Goal: Transaction & Acquisition: Purchase product/service

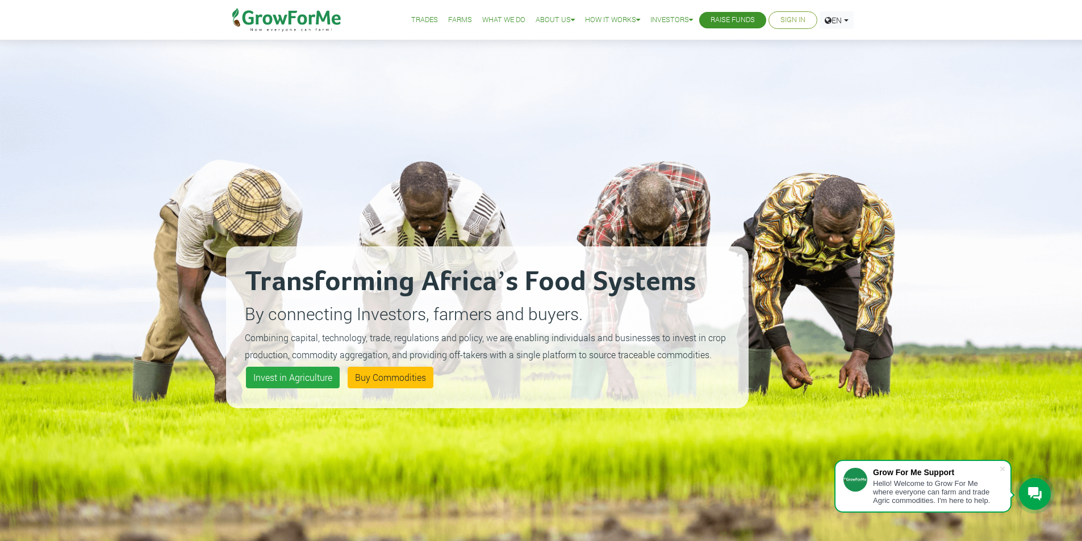
click at [449, 20] on link "Farms" at bounding box center [460, 20] width 24 height 12
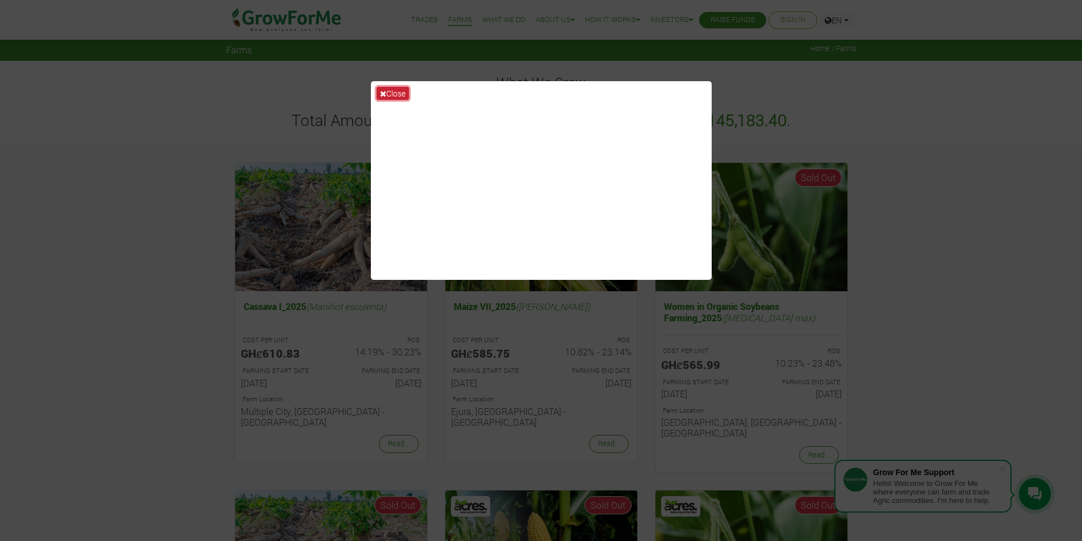
click at [398, 91] on button "Close" at bounding box center [393, 93] width 32 height 13
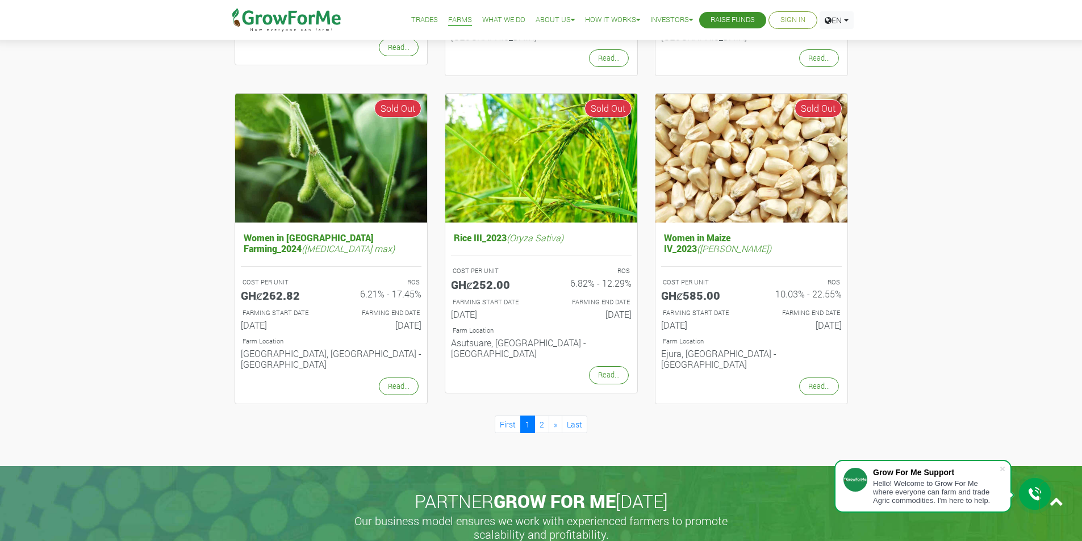
scroll to position [966, 0]
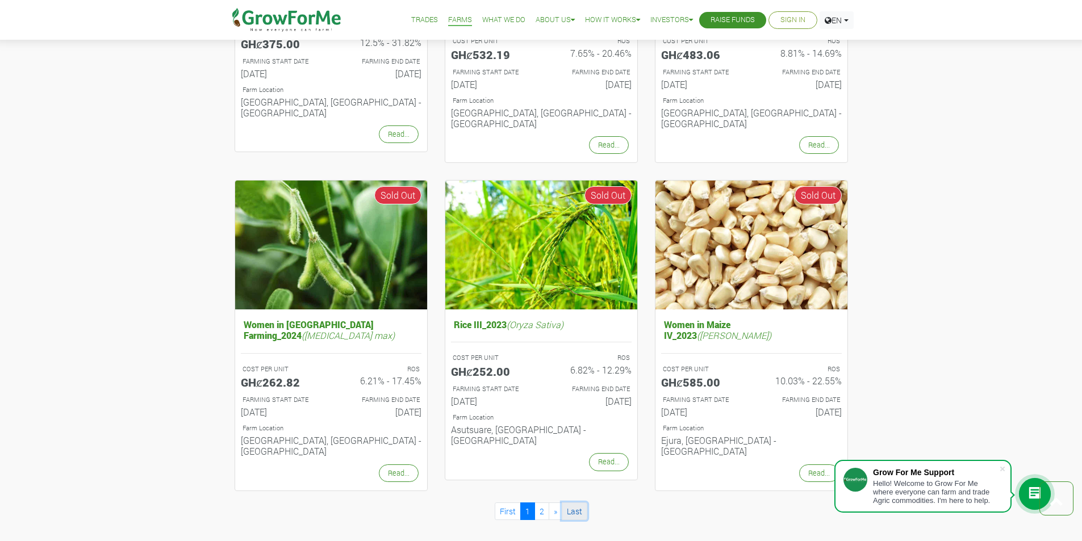
click at [583, 503] on link "Last" at bounding box center [575, 512] width 26 height 18
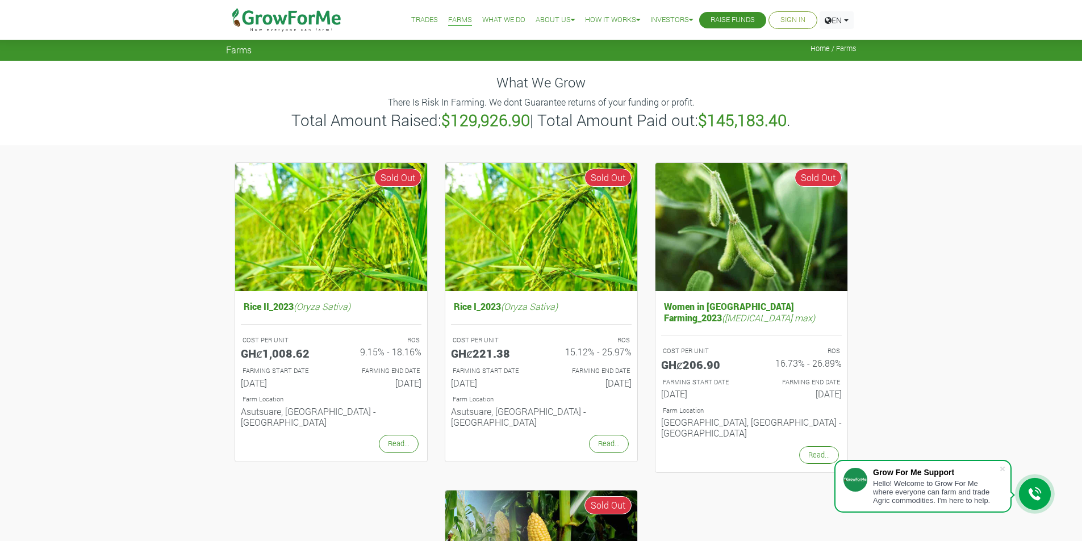
click at [452, 25] on link "Farms" at bounding box center [460, 20] width 24 height 12
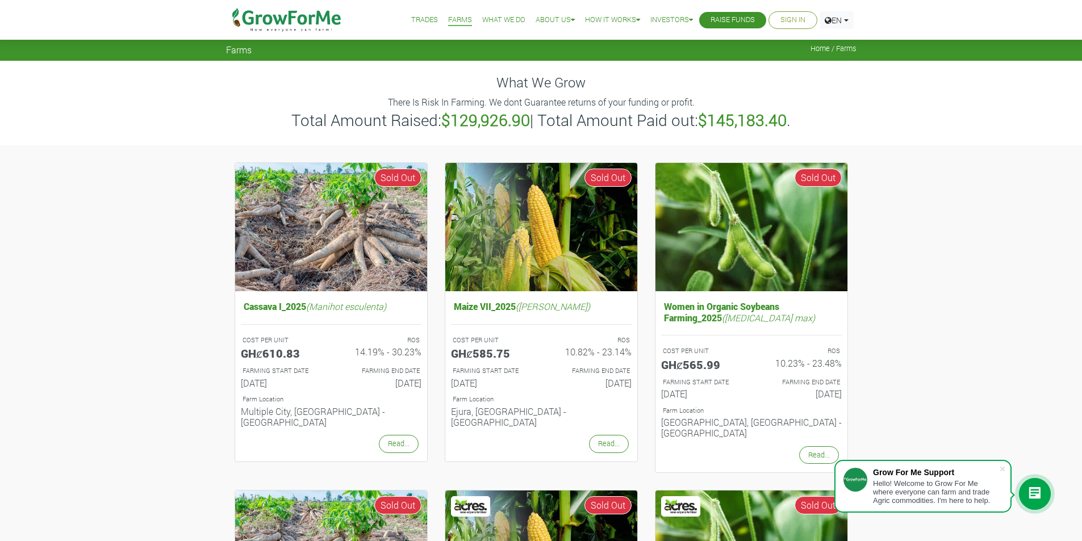
click at [413, 19] on link "Trades" at bounding box center [424, 20] width 27 height 12
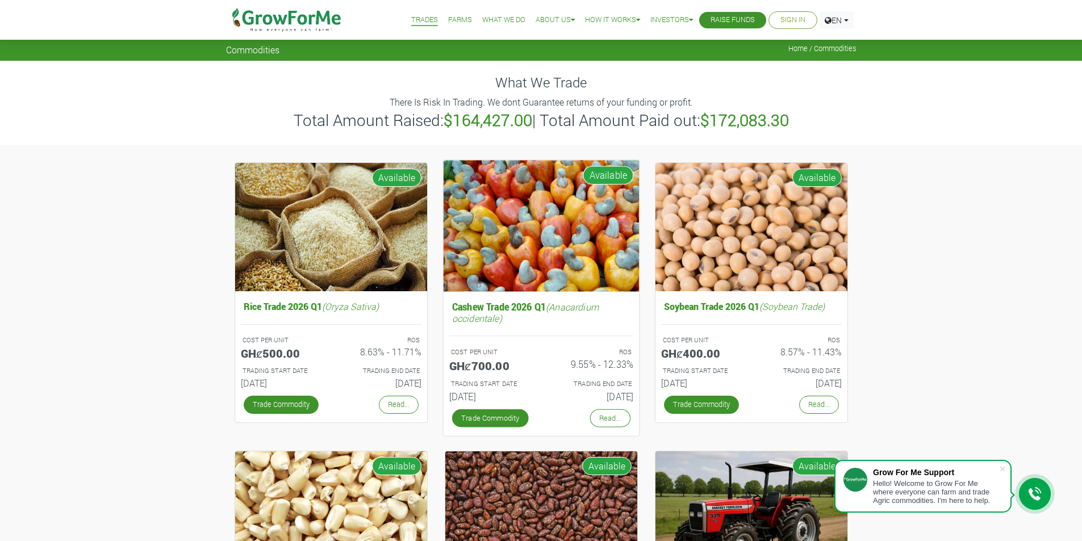
scroll to position [57, 0]
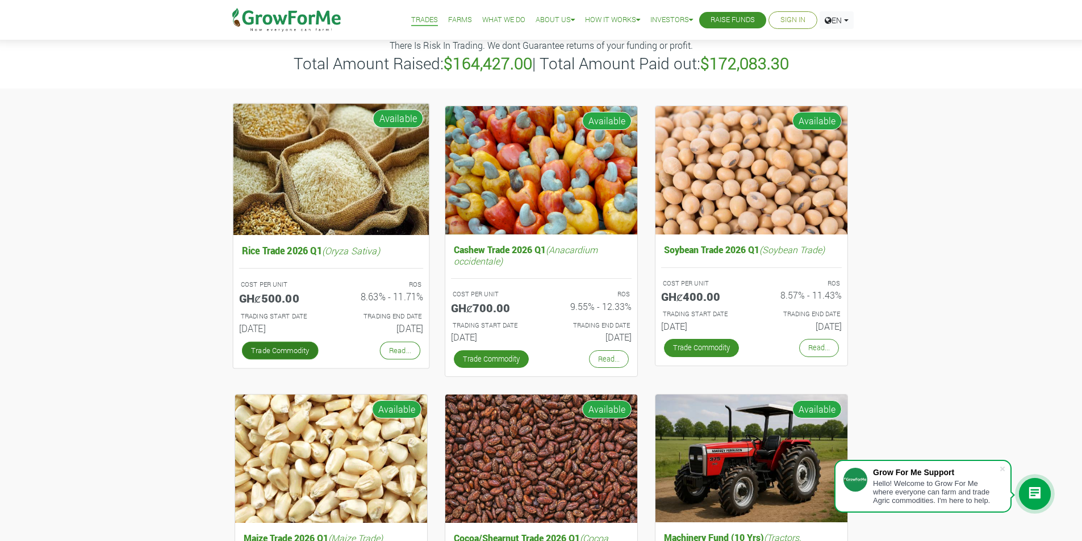
click at [285, 348] on link "Trade Commodity" at bounding box center [279, 350] width 77 height 18
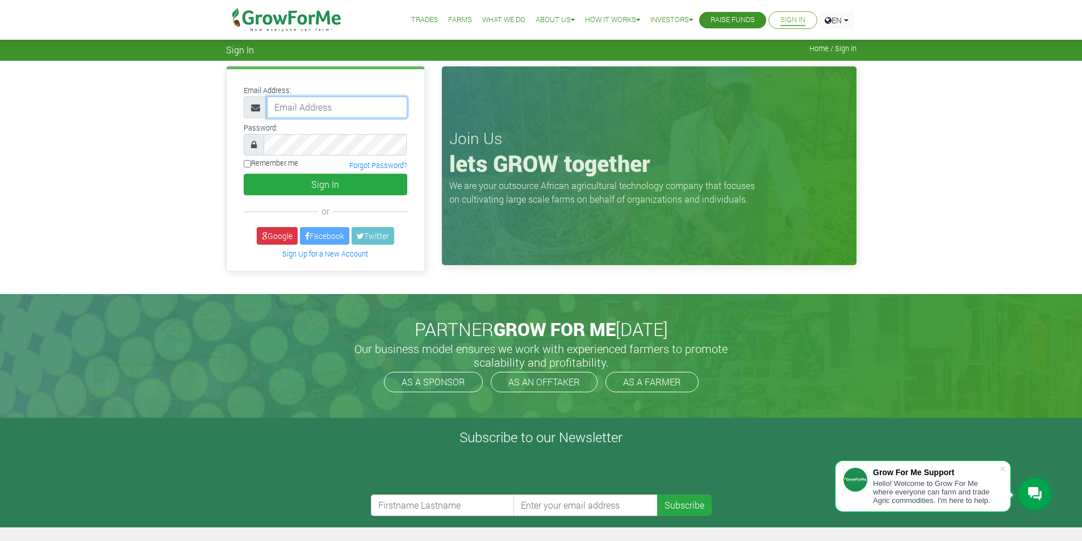
click at [345, 114] on input "email" at bounding box center [337, 108] width 140 height 22
click at [244, 174] on button "Sign In" at bounding box center [326, 185] width 164 height 22
click at [369, 113] on input "paulkwabena01@gmail,com" at bounding box center [337, 108] width 140 height 22
type input "[EMAIL_ADDRESS][DOMAIN_NAME]"
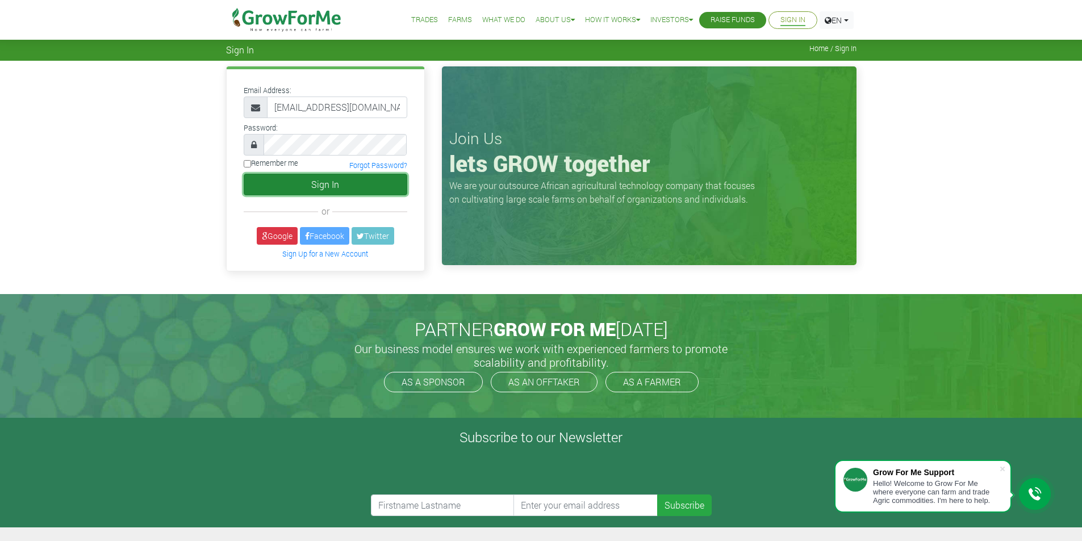
click at [370, 191] on button "Sign In" at bounding box center [326, 185] width 164 height 22
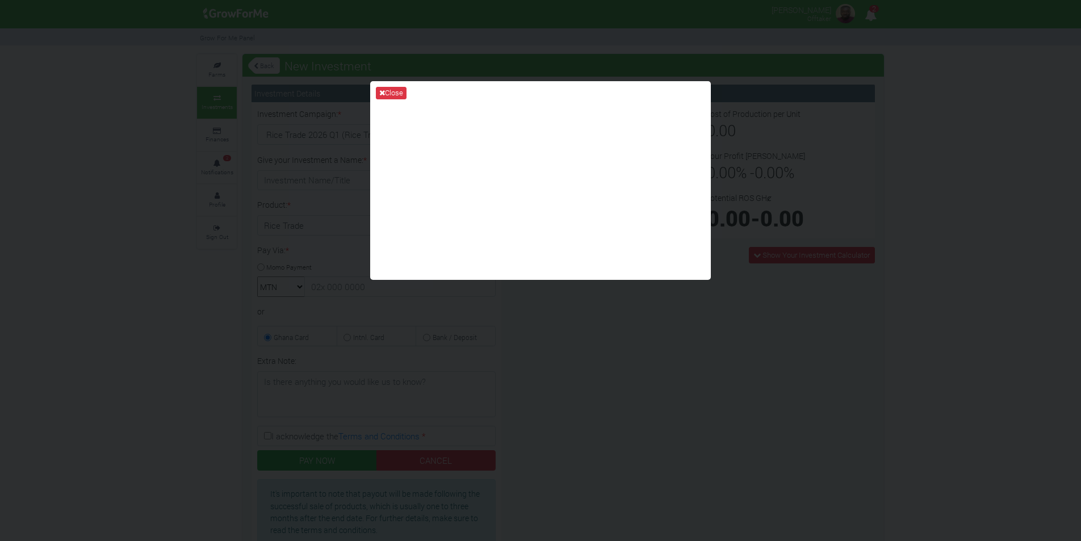
type input "1"
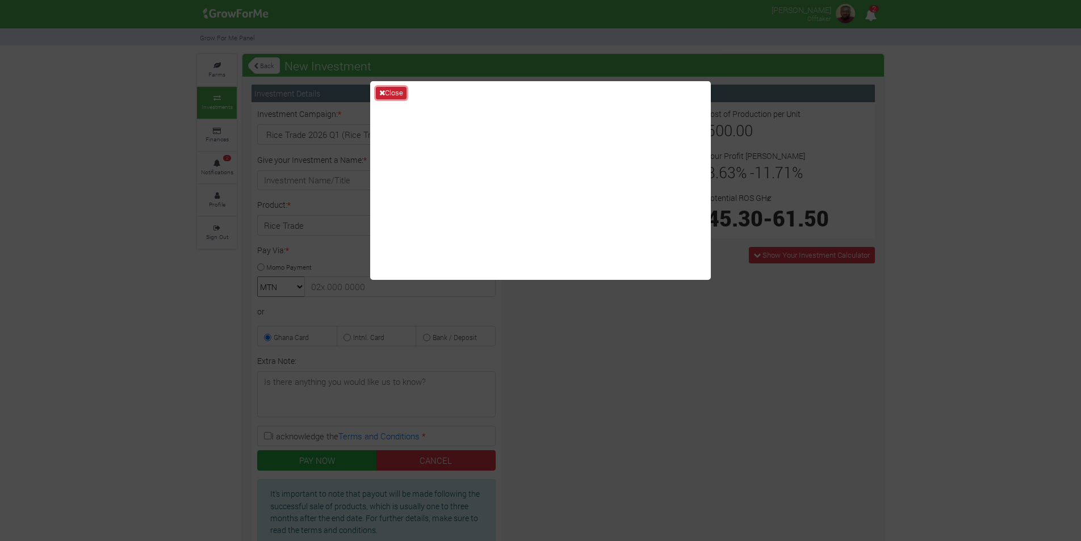
click at [388, 91] on button "Close" at bounding box center [391, 93] width 31 height 12
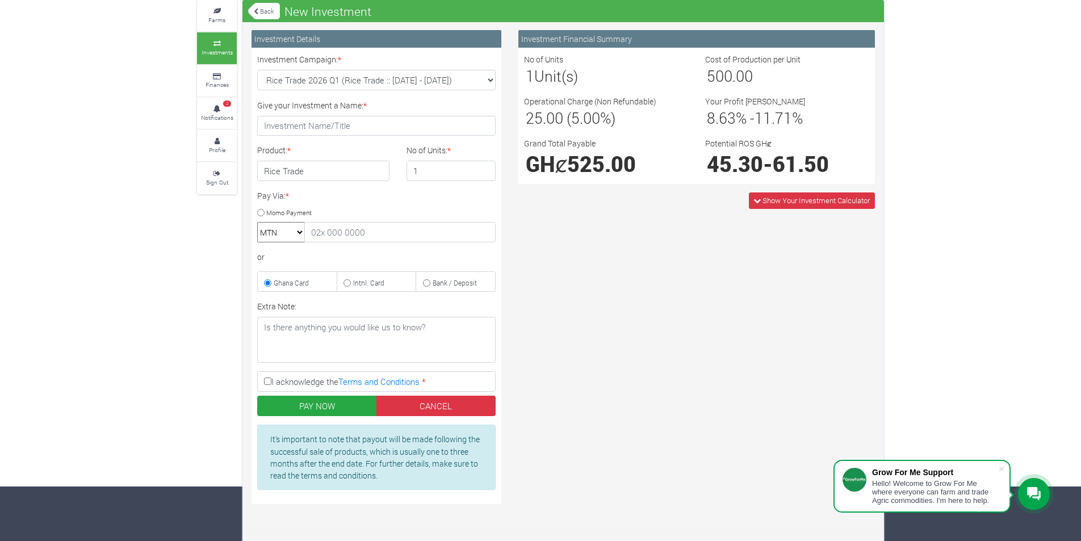
scroll to position [57, 0]
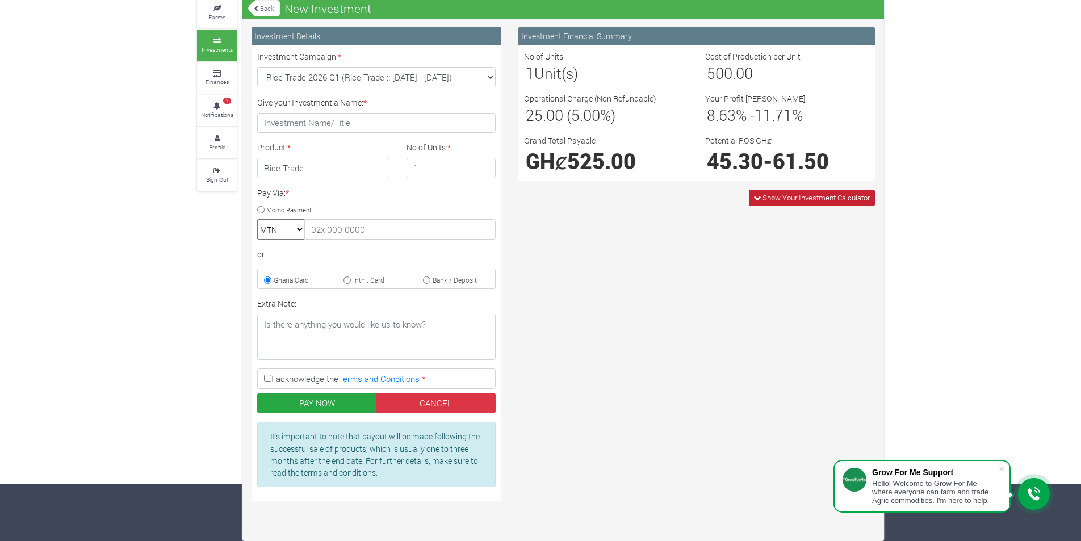
click at [803, 194] on span "Show Your Investment Calculator" at bounding box center [816, 198] width 107 height 10
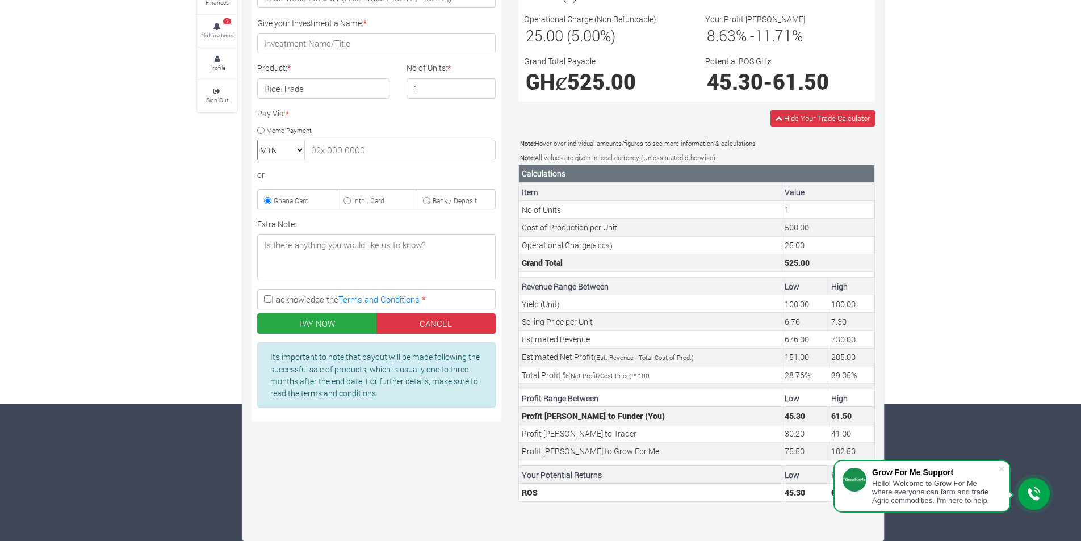
scroll to position [0, 0]
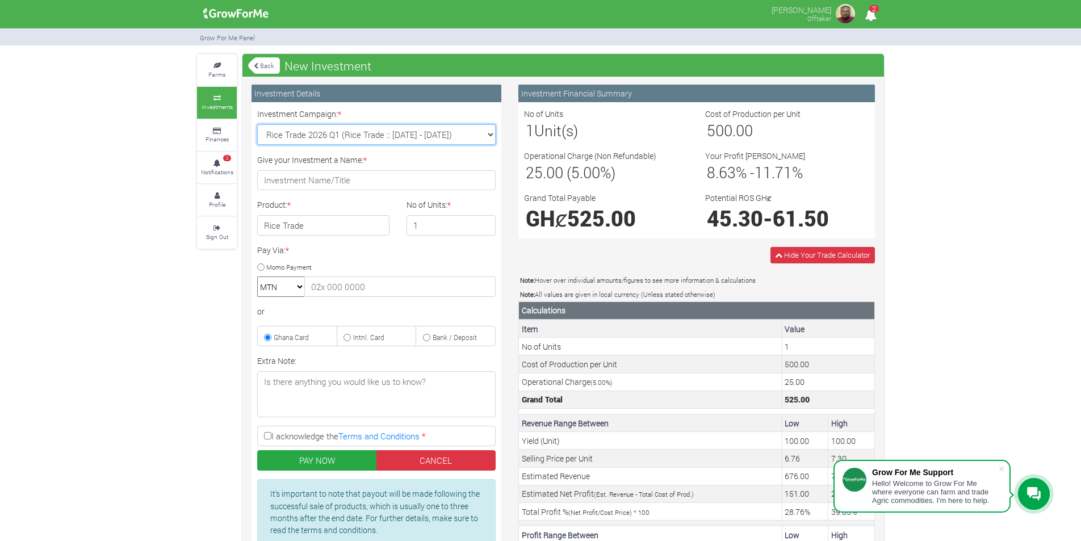
click at [454, 134] on select "Rice Trade 2026 Q1 (Rice Trade :: 01st Jan 2026 - 30th Jun 2026) Cocoa/Shearnut…" at bounding box center [376, 134] width 239 height 20
click at [257, 124] on select "Rice Trade 2026 Q1 (Rice Trade :: 01st Jan 2026 - 30th Jun 2026) Cocoa/Shearnut…" at bounding box center [376, 134] width 239 height 20
click at [429, 248] on div "Investment Campaign: * Rice Trade 2026 Q1 (Rice Trade :: 01st Jan 2026 - 30th J…" at bounding box center [377, 330] width 256 height 445
click at [429, 235] on input "1" at bounding box center [452, 225] width 90 height 20
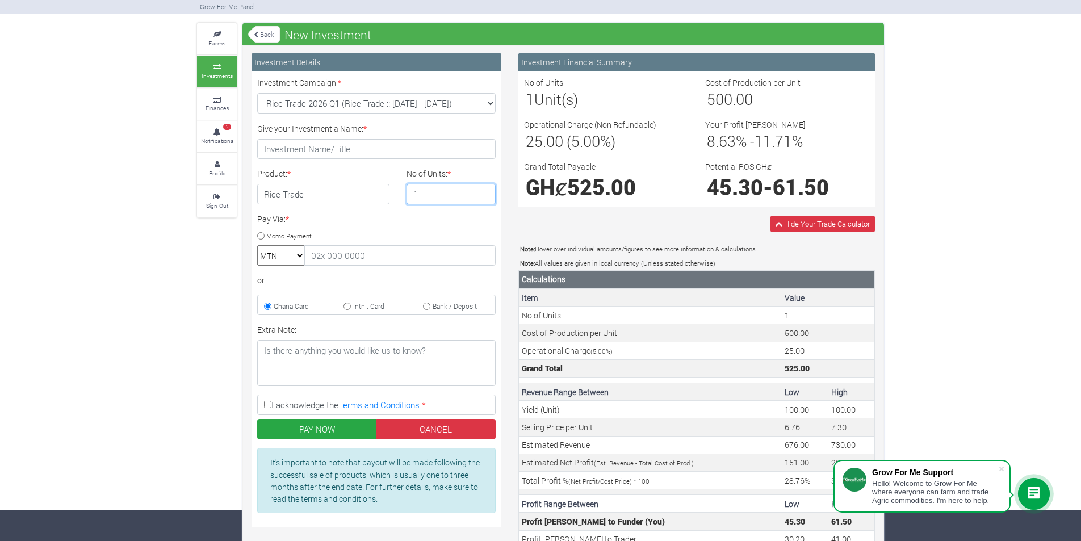
scroll to position [23, 0]
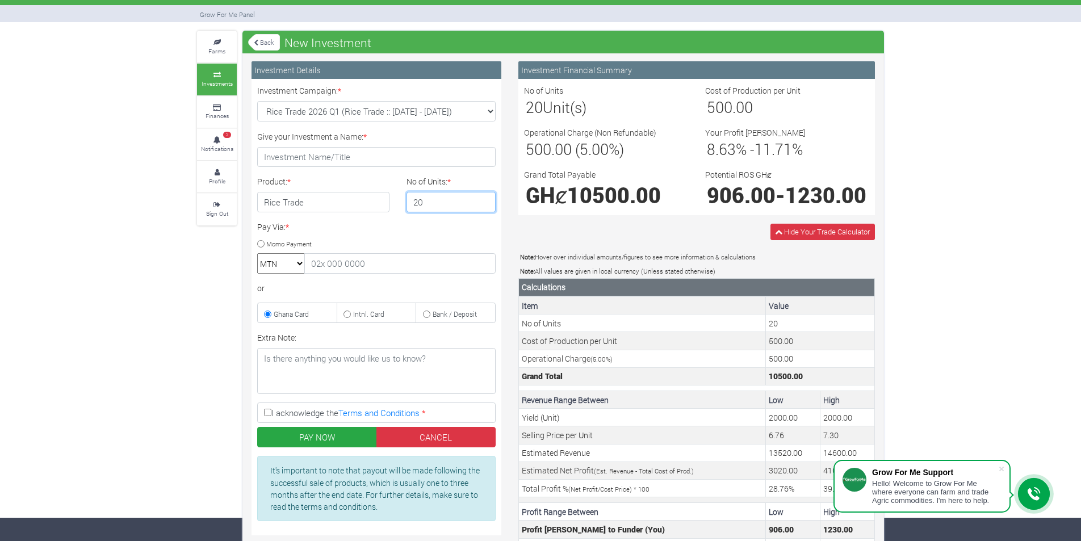
type input "2"
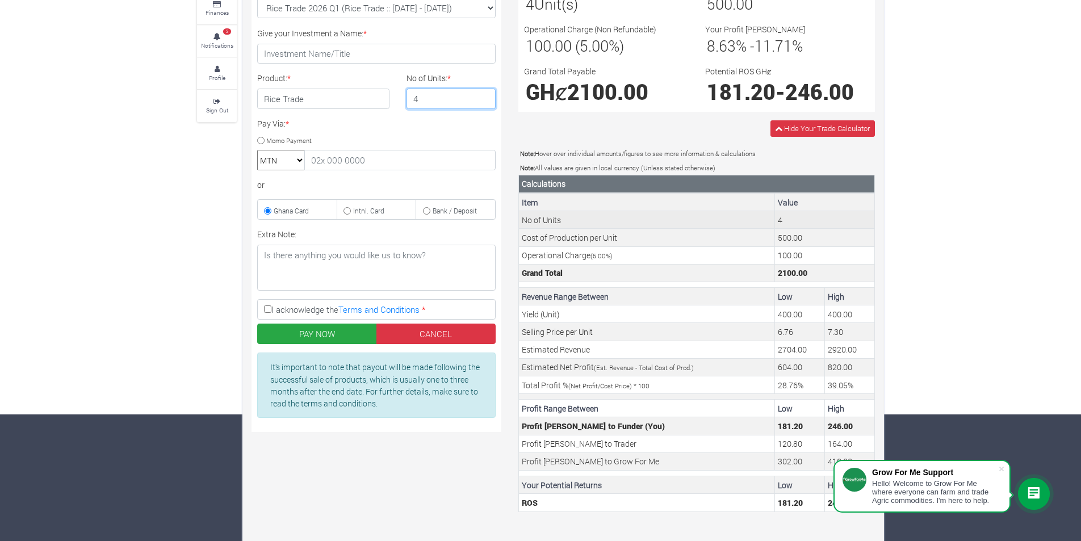
scroll to position [137, 0]
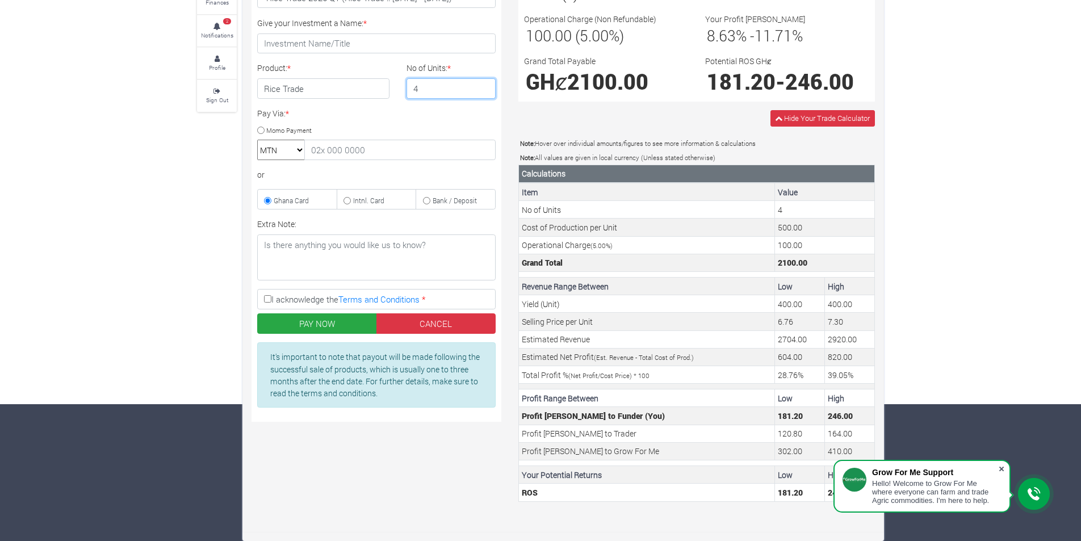
type input "4"
click at [999, 470] on span at bounding box center [1001, 468] width 11 height 11
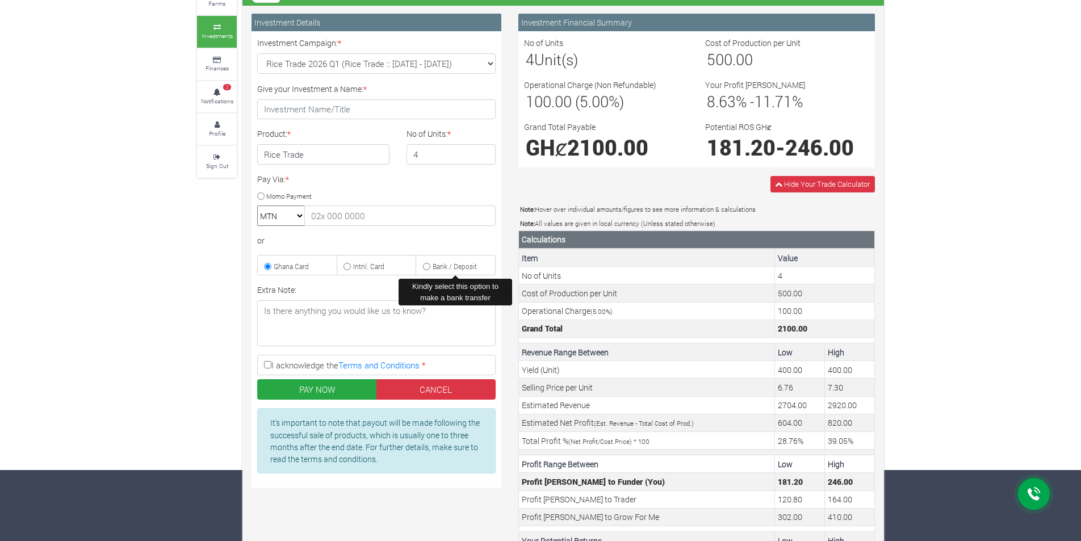
scroll to position [0, 0]
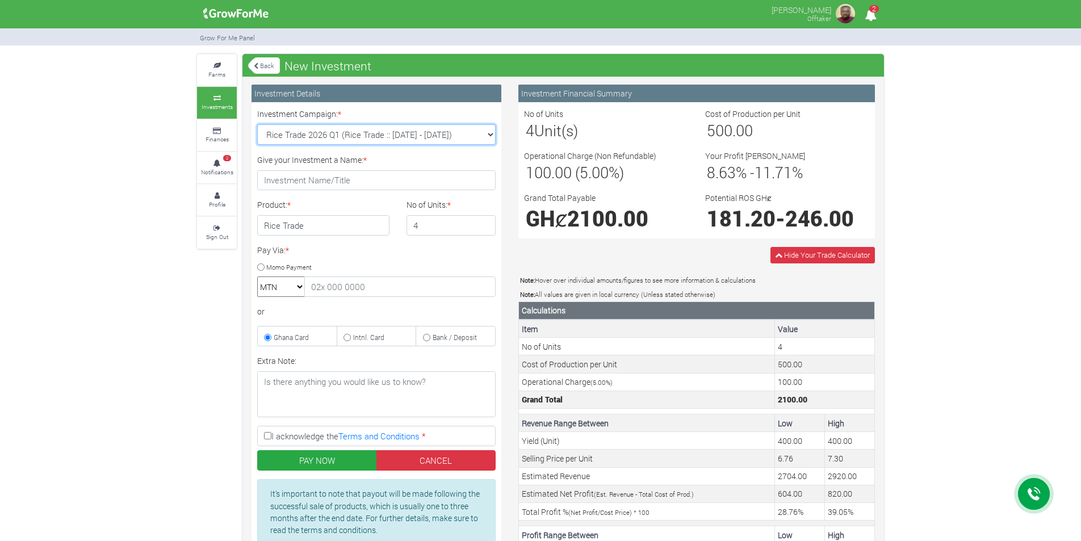
click at [479, 138] on select "Rice Trade 2026 Q1 (Rice Trade :: 01st Jan 2026 - 30th Jun 2026) Cocoa/Shearnut…" at bounding box center [376, 134] width 239 height 20
select select "54"
click at [257, 124] on select "Rice Trade 2026 Q1 (Rice Trade :: 01st Jan 2026 - 30th Jun 2026) Cocoa/Shearnut…" at bounding box center [376, 134] width 239 height 20
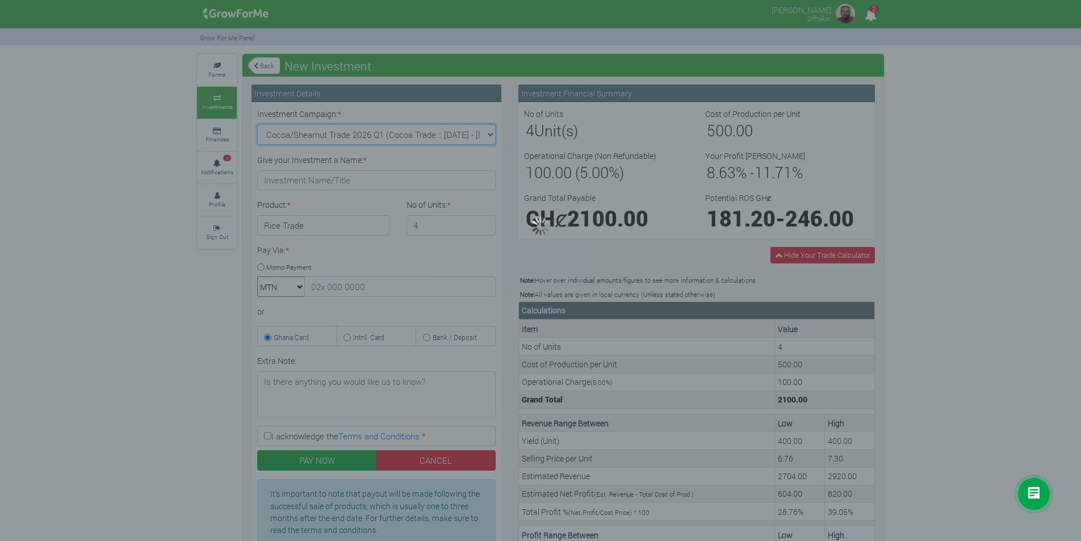
type input "1"
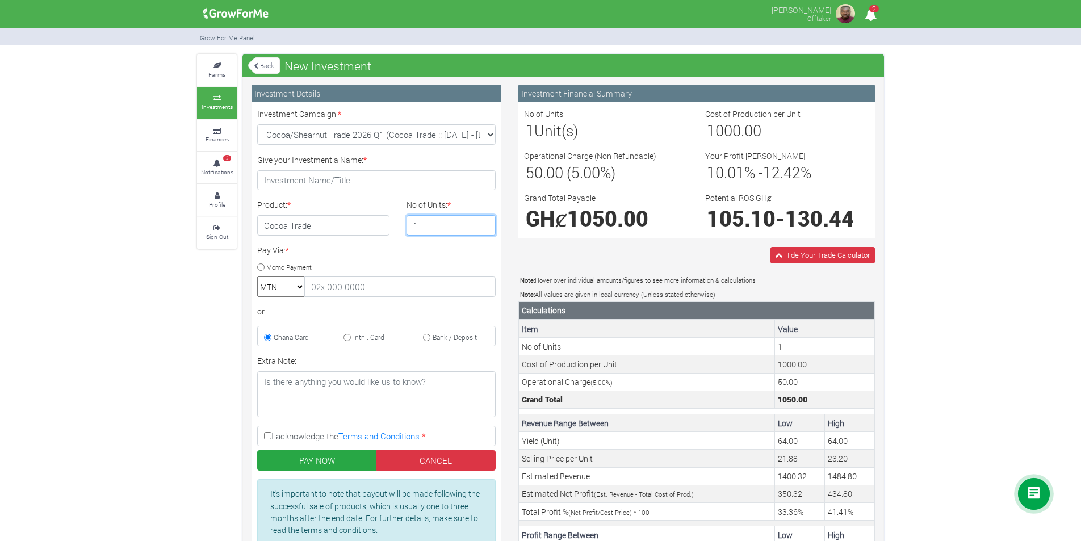
click at [444, 225] on input "1" at bounding box center [452, 225] width 90 height 20
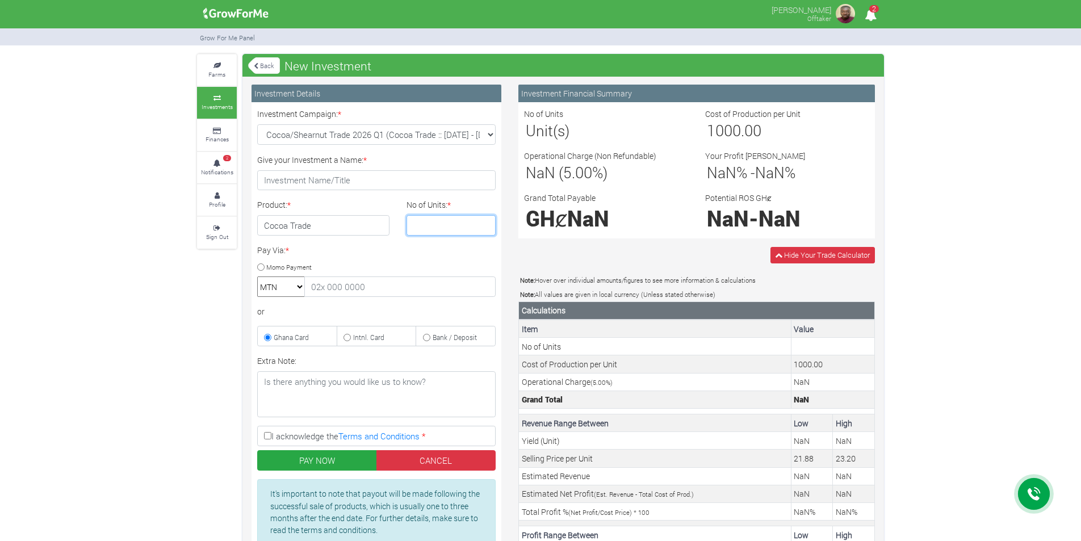
type input "1"
type input "2"
type input "3"
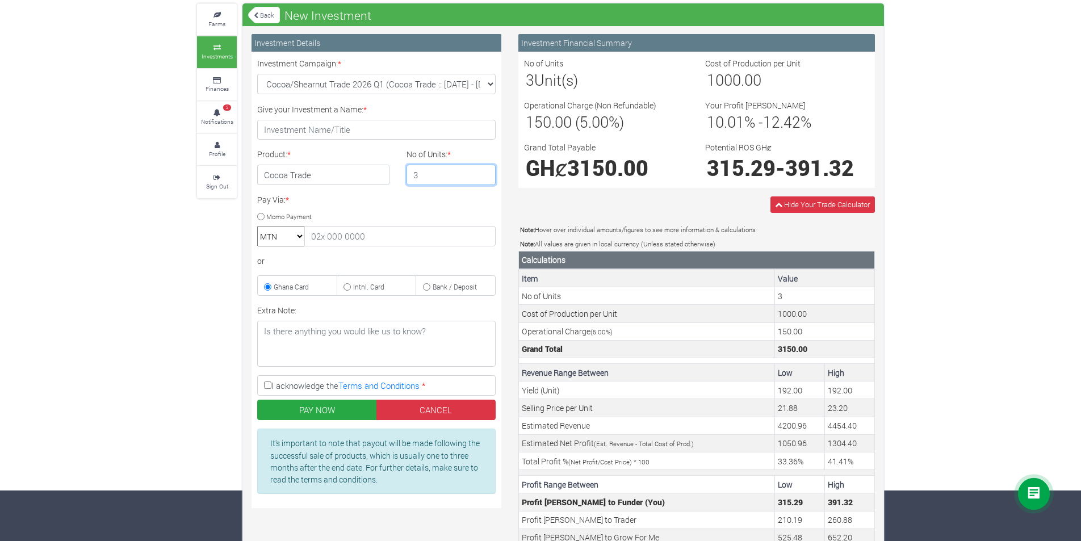
scroll to position [114, 0]
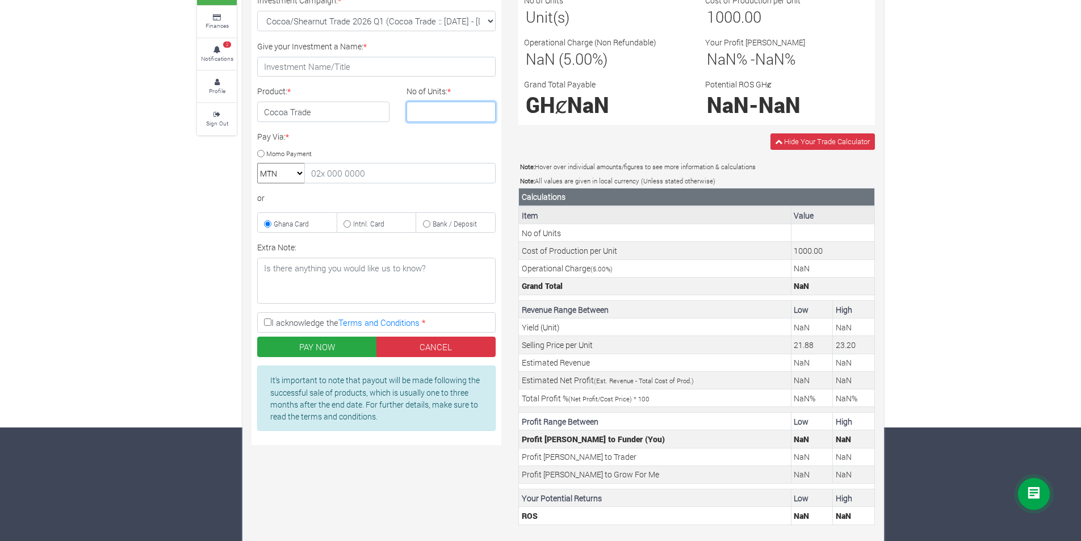
type input "5"
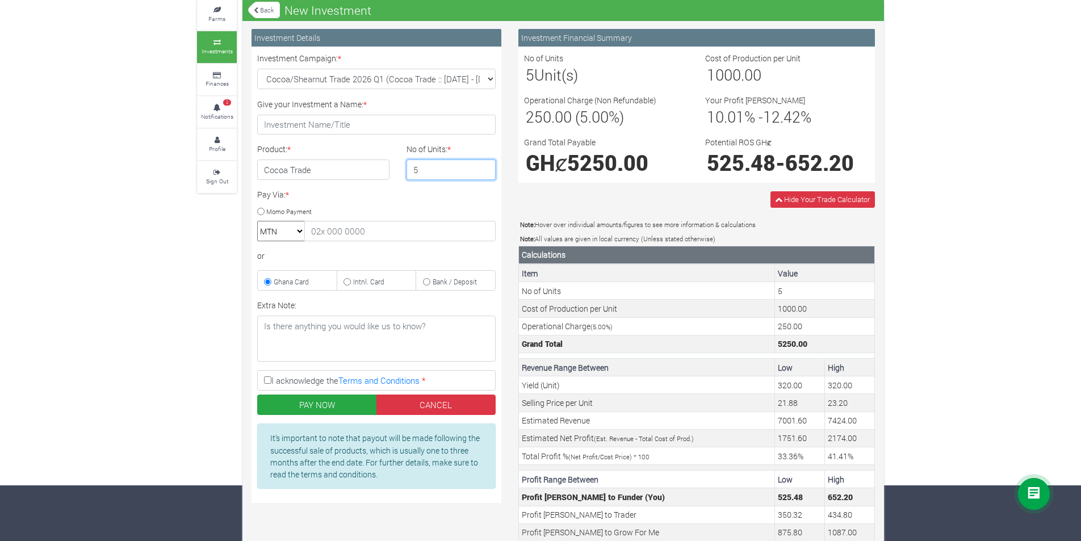
scroll to position [0, 0]
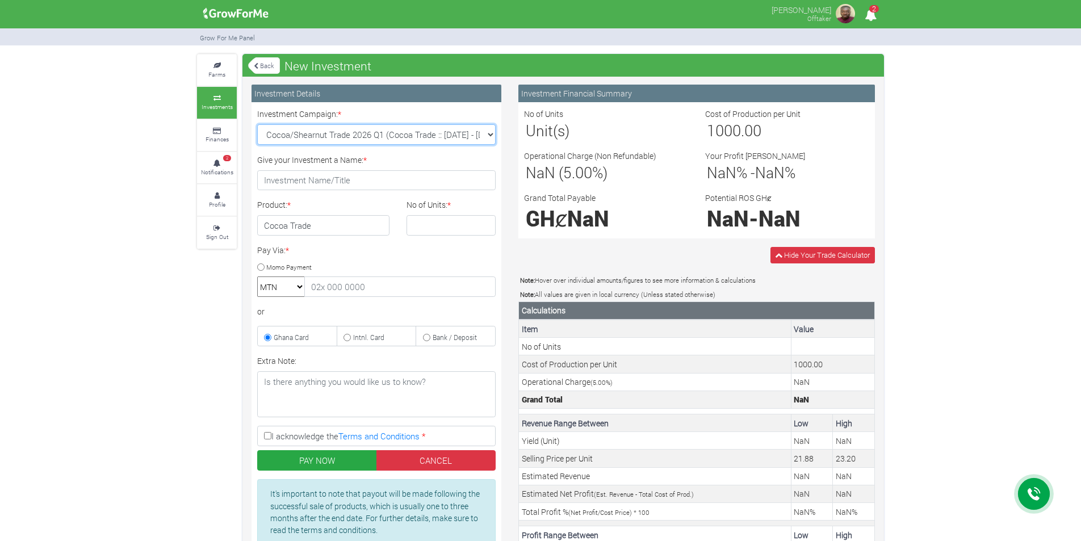
click at [397, 133] on select "Rice Trade 2026 Q1 (Rice Trade :: 01st Jan 2026 - 30th Jun 2026) Cocoa/Shearnut…" at bounding box center [376, 134] width 239 height 20
select select "50"
click at [257, 124] on select "Rice Trade 2026 Q1 (Rice Trade :: 01st Jan 2026 - 30th Jun 2026) Cocoa/Shearnut…" at bounding box center [376, 134] width 239 height 20
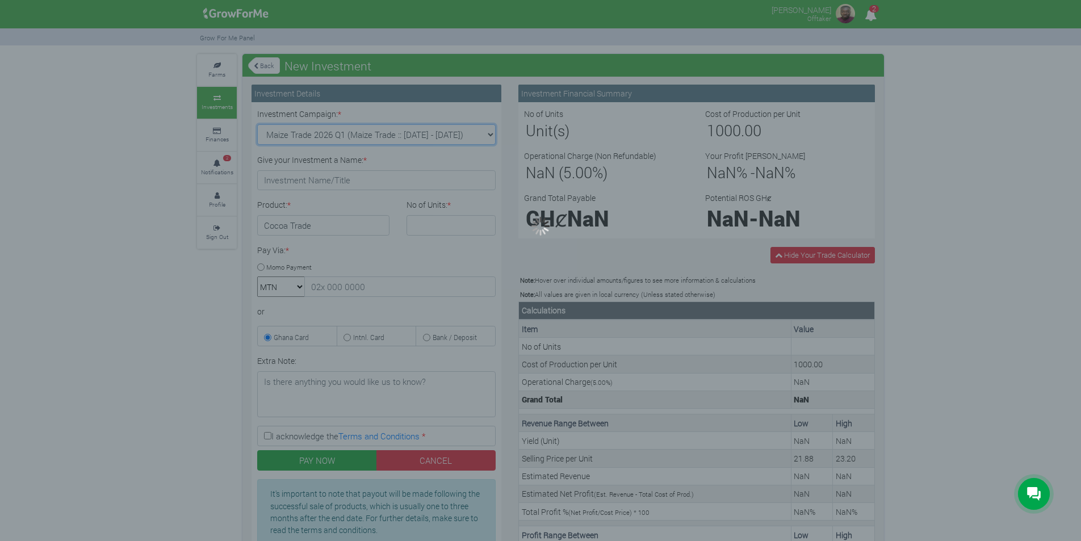
type input "1"
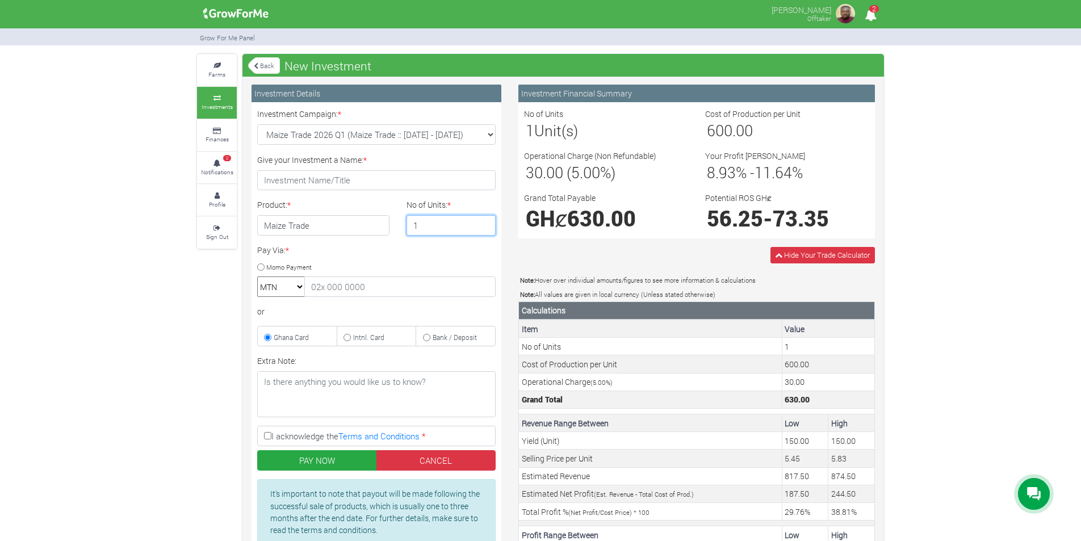
click at [428, 222] on input "1" at bounding box center [452, 225] width 90 height 20
type input "4"
type input "3"
click at [453, 130] on select "Rice Trade 2026 Q1 (Rice Trade :: 01st Jan 2026 - 30th Jun 2026) Cocoa/Shearnut…" at bounding box center [376, 134] width 239 height 20
select select "51"
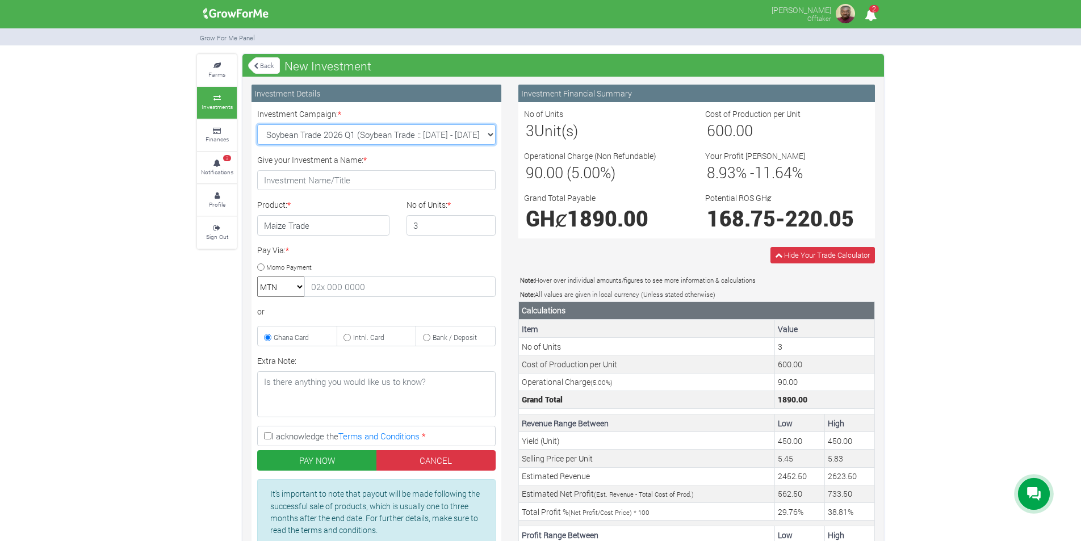
click at [257, 124] on select "Rice Trade 2026 Q1 (Rice Trade :: 01st Jan 2026 - 30th Jun 2026) Cocoa/Shearnut…" at bounding box center [376, 134] width 239 height 20
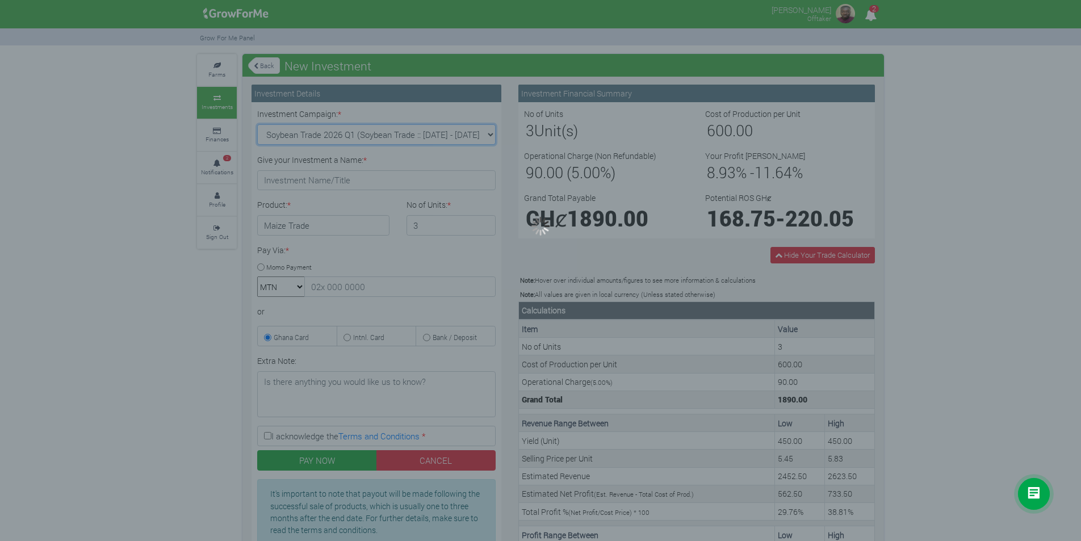
type input "1"
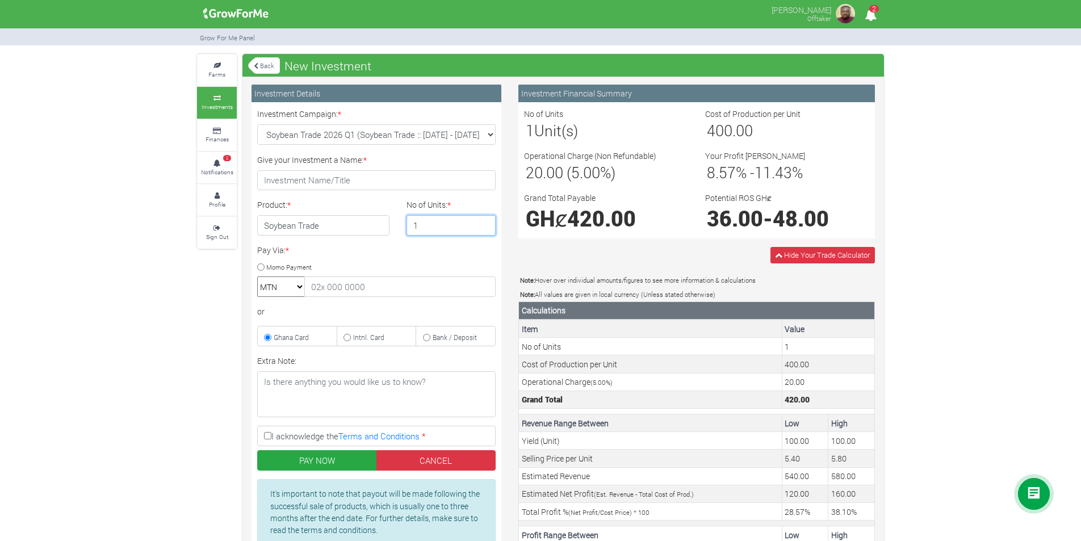
click at [431, 228] on input "1" at bounding box center [452, 225] width 90 height 20
type input "5"
click at [374, 138] on select "Rice Trade 2026 Q1 (Rice Trade :: 01st Jan 2026 - 30th Jun 2026) Cocoa/Shearnut…" at bounding box center [376, 134] width 239 height 20
click at [402, 138] on select "Rice Trade 2026 Q1 (Rice Trade :: 01st Jan 2026 - 30th Jun 2026) Cocoa/Shearnut…" at bounding box center [376, 134] width 239 height 20
select select "52"
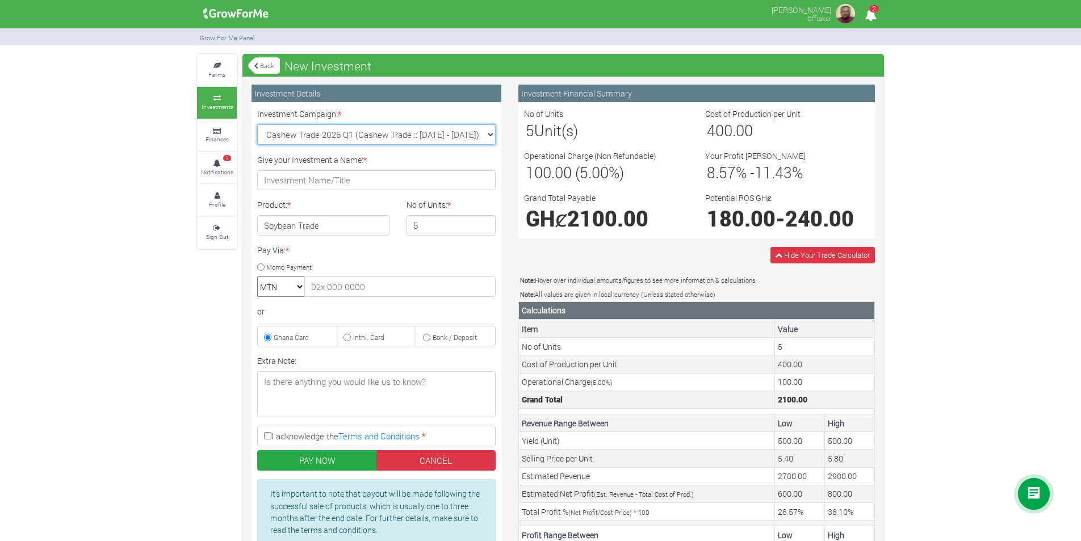
click at [257, 124] on select "Rice Trade 2026 Q1 (Rice Trade :: 01st Jan 2026 - 30th Jun 2026) Cocoa/Shearnut…" at bounding box center [376, 134] width 239 height 20
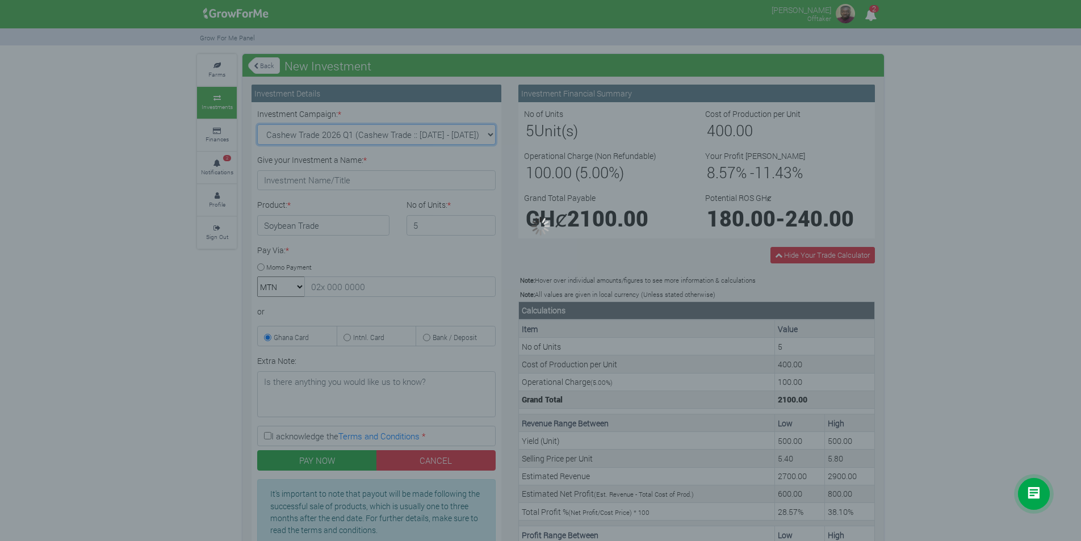
type input "1"
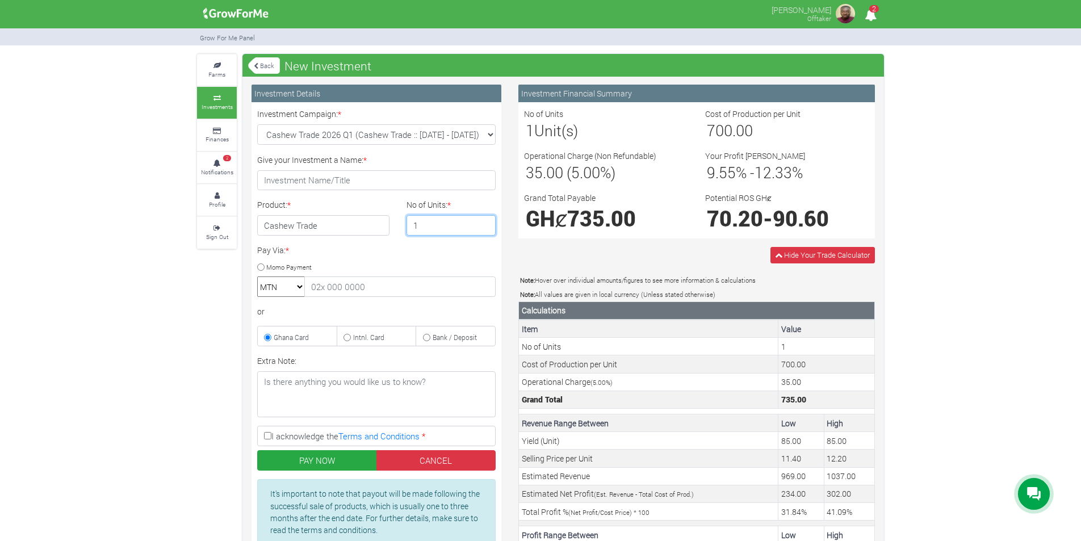
click at [436, 229] on input "1" at bounding box center [452, 225] width 90 height 20
type input "3"
click at [455, 139] on select "Rice Trade 2026 Q1 (Rice Trade :: 01st Jan 2026 - 30th Jun 2026) Cocoa/Shearnut…" at bounding box center [376, 134] width 239 height 20
select select "42"
click at [257, 124] on select "Rice Trade 2026 Q1 (Rice Trade :: 01st Jan 2026 - 30th Jun 2026) Cocoa/Shearnut…" at bounding box center [376, 134] width 239 height 20
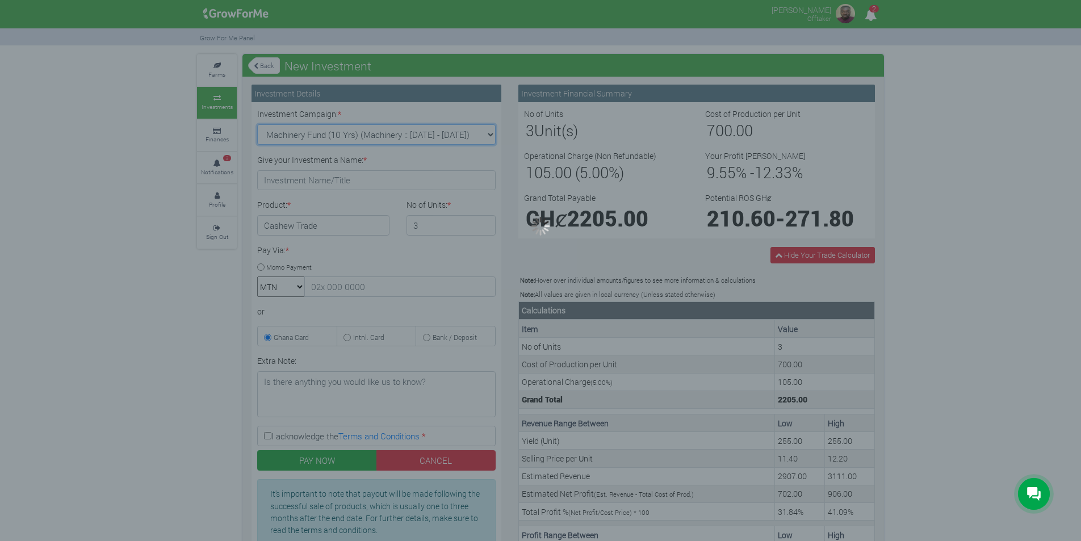
type input "1"
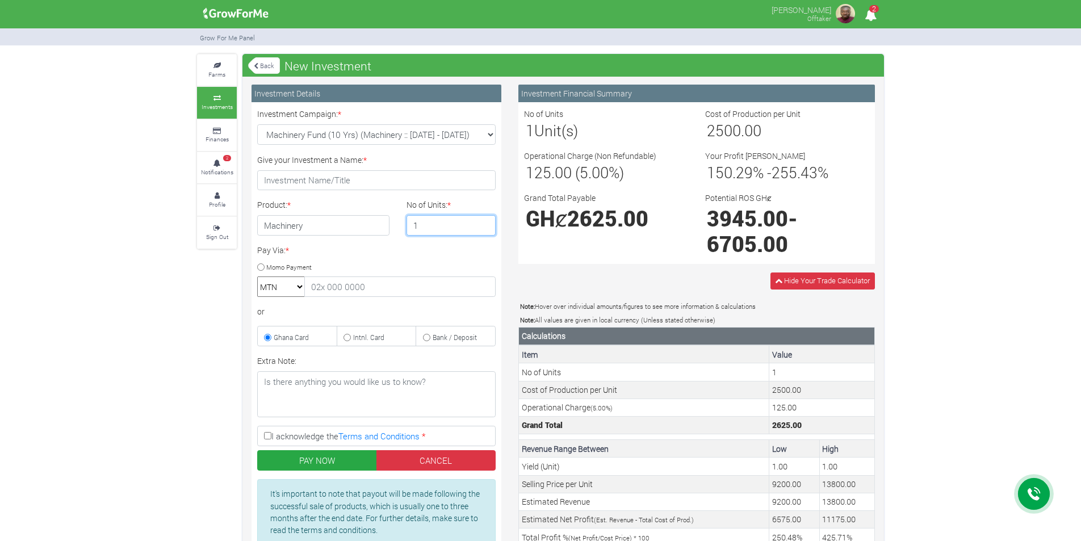
click at [436, 233] on input "1" at bounding box center [452, 225] width 90 height 20
type input "1"
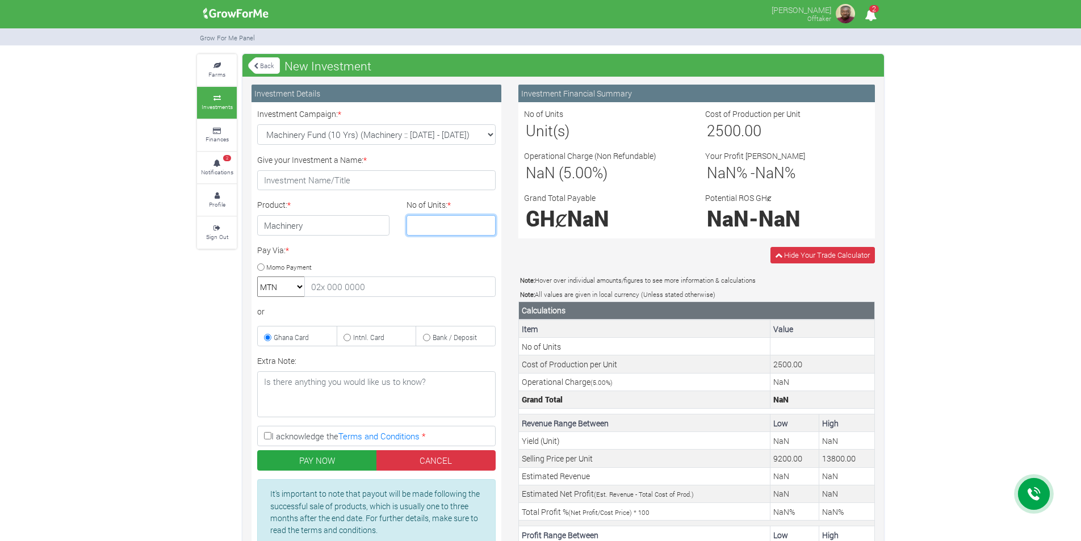
type input "2"
type input "5"
click at [385, 136] on select "Rice Trade 2026 Q1 (Rice Trade :: 01st Jan 2026 - 30th Jun 2026) Cocoa/Shearnut…" at bounding box center [376, 134] width 239 height 20
select select "54"
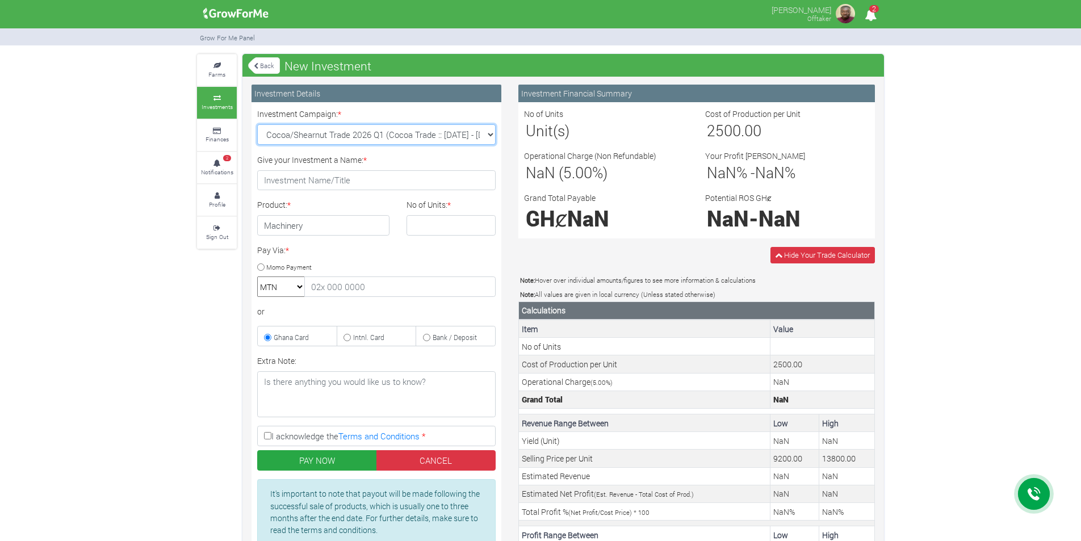
click at [257, 124] on select "Rice Trade 2026 Q1 (Rice Trade :: 01st Jan 2026 - 30th Jun 2026) Cocoa/Shearnut…" at bounding box center [376, 134] width 239 height 20
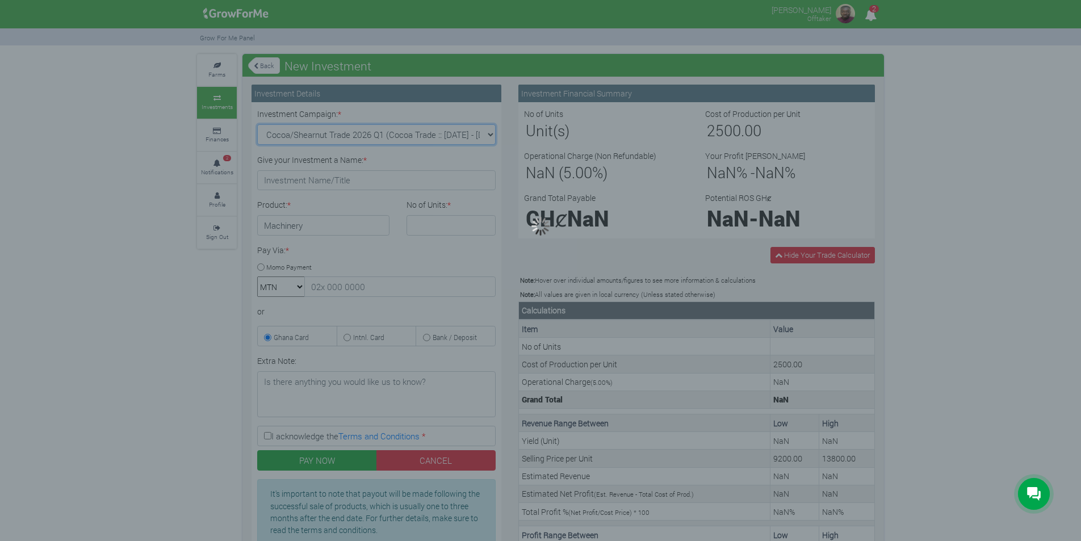
type input "1"
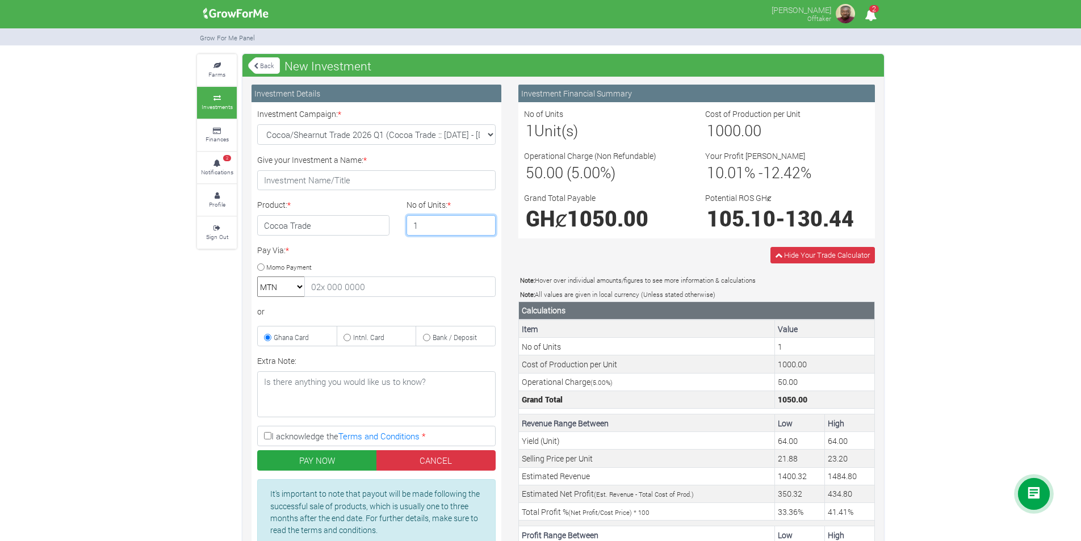
click at [421, 228] on input "1" at bounding box center [452, 225] width 90 height 20
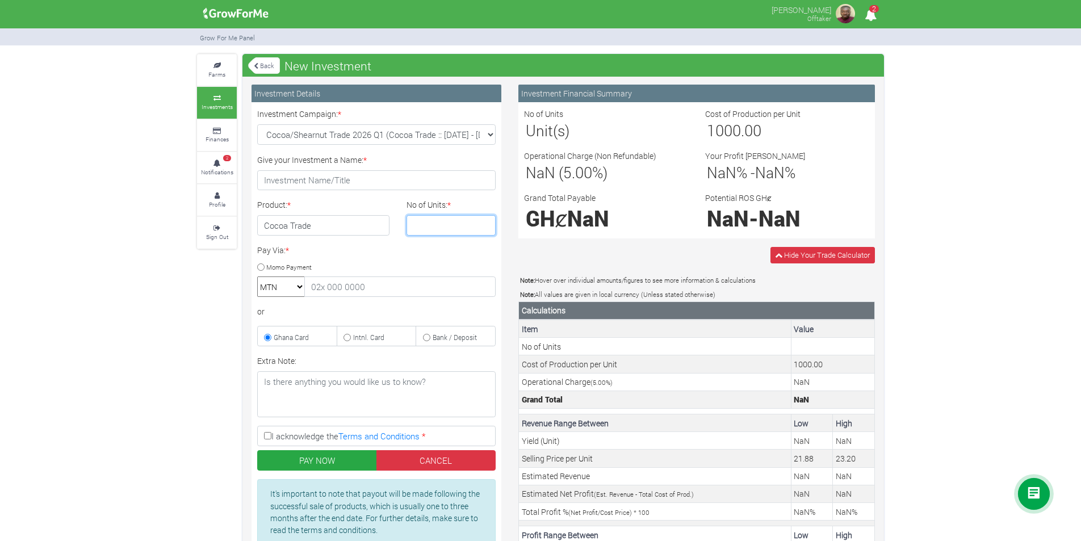
type input "4"
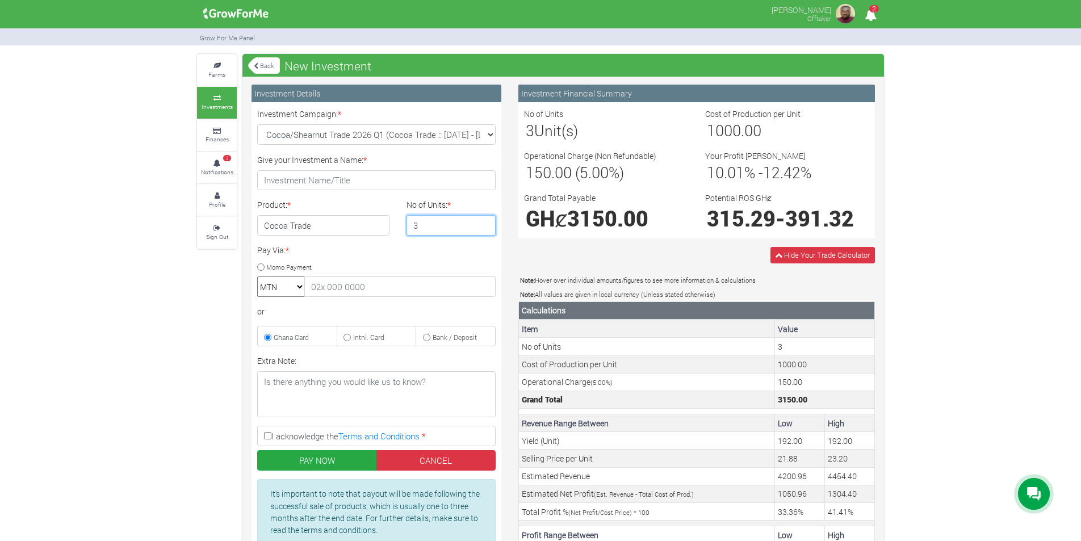
type input "3"
click at [272, 64] on link "Back" at bounding box center [264, 65] width 32 height 19
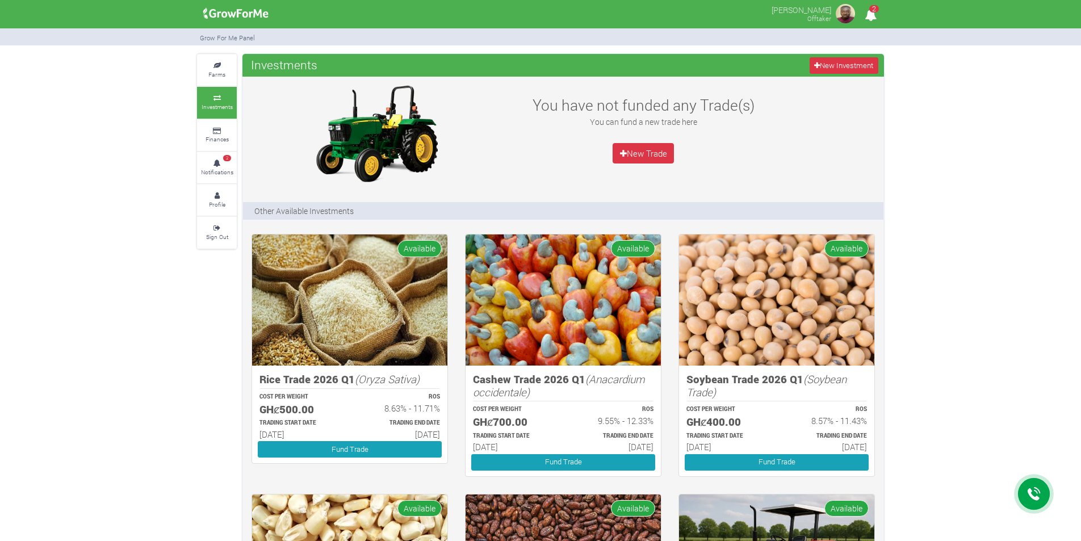
click at [845, 8] on img at bounding box center [845, 13] width 23 height 23
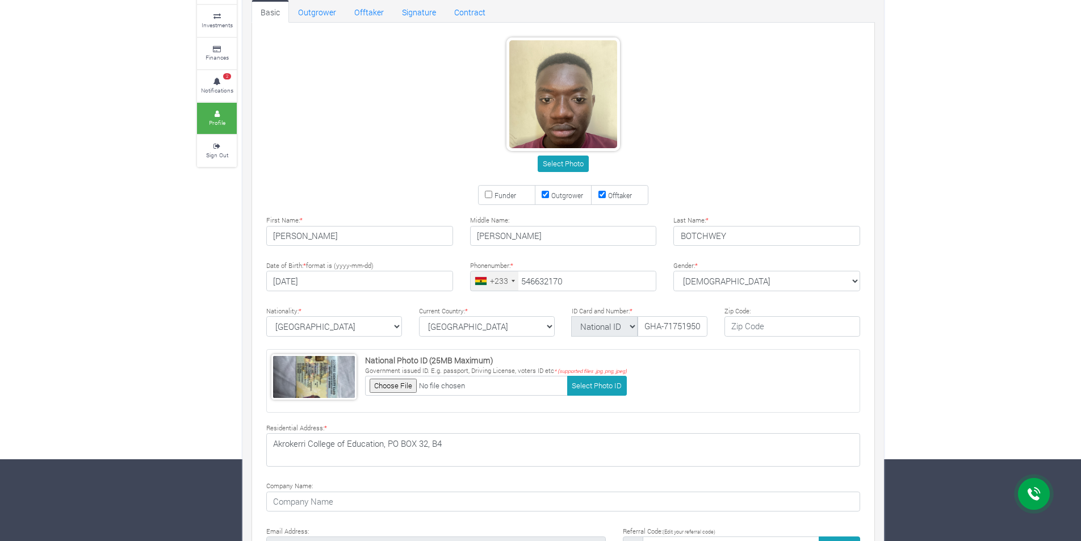
scroll to position [155, 0]
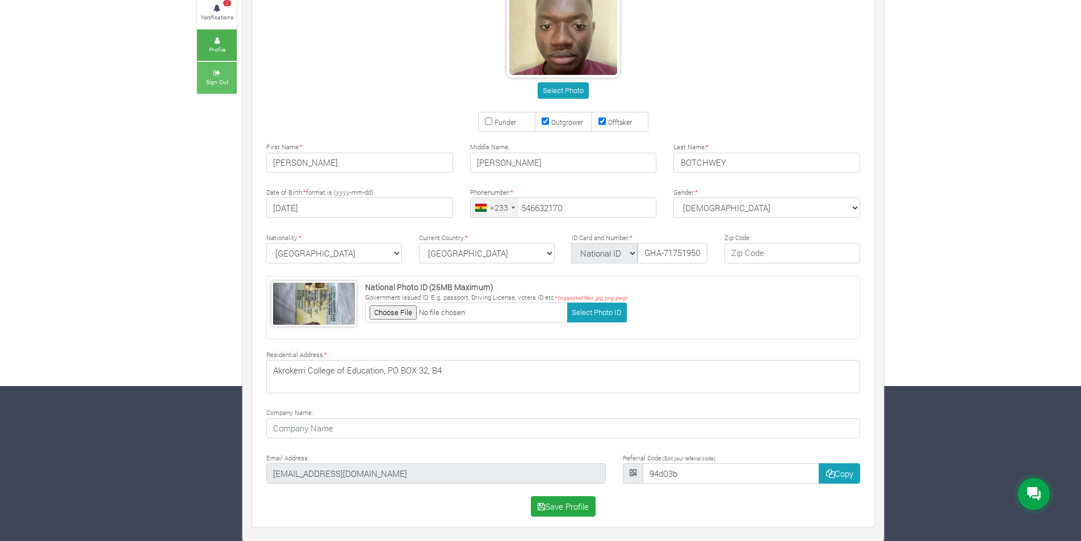
click at [199, 93] on link "Sign Out" at bounding box center [217, 77] width 40 height 31
